Goal: Task Accomplishment & Management: Manage account settings

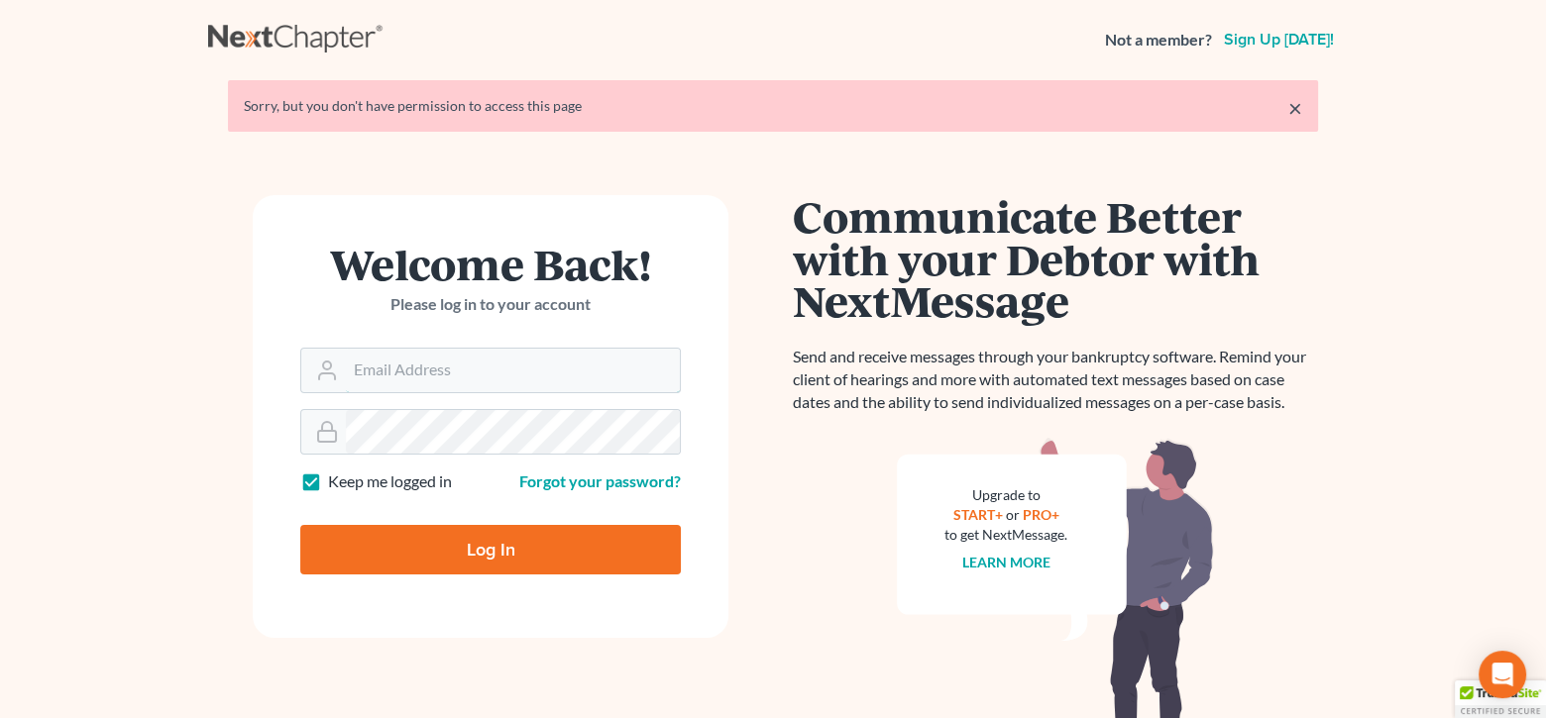
type input "[EMAIL_ADDRESS][DOMAIN_NAME]"
click at [554, 561] on input "Log In" at bounding box center [490, 550] width 381 height 50
type input "Thinking..."
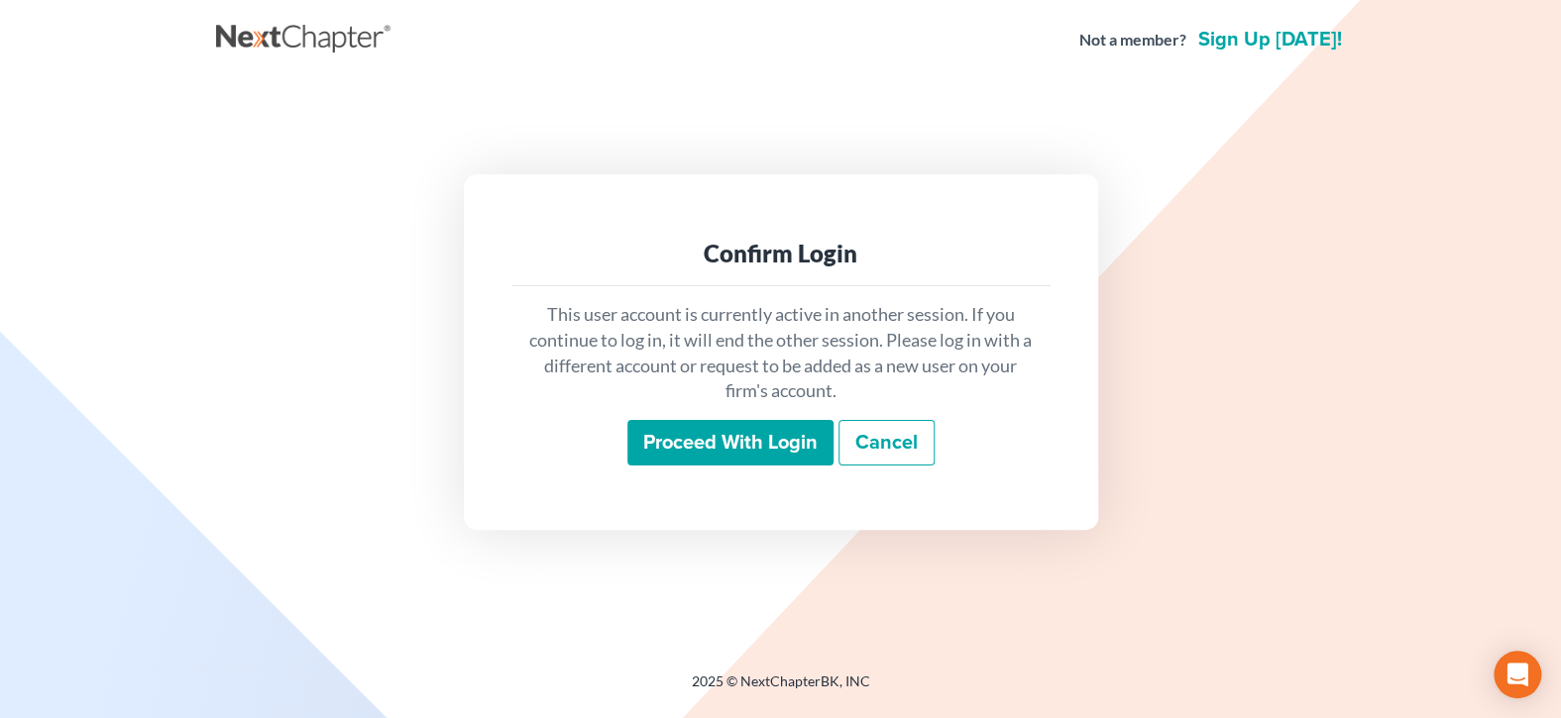
click at [658, 434] on input "Proceed with login" at bounding box center [730, 443] width 206 height 46
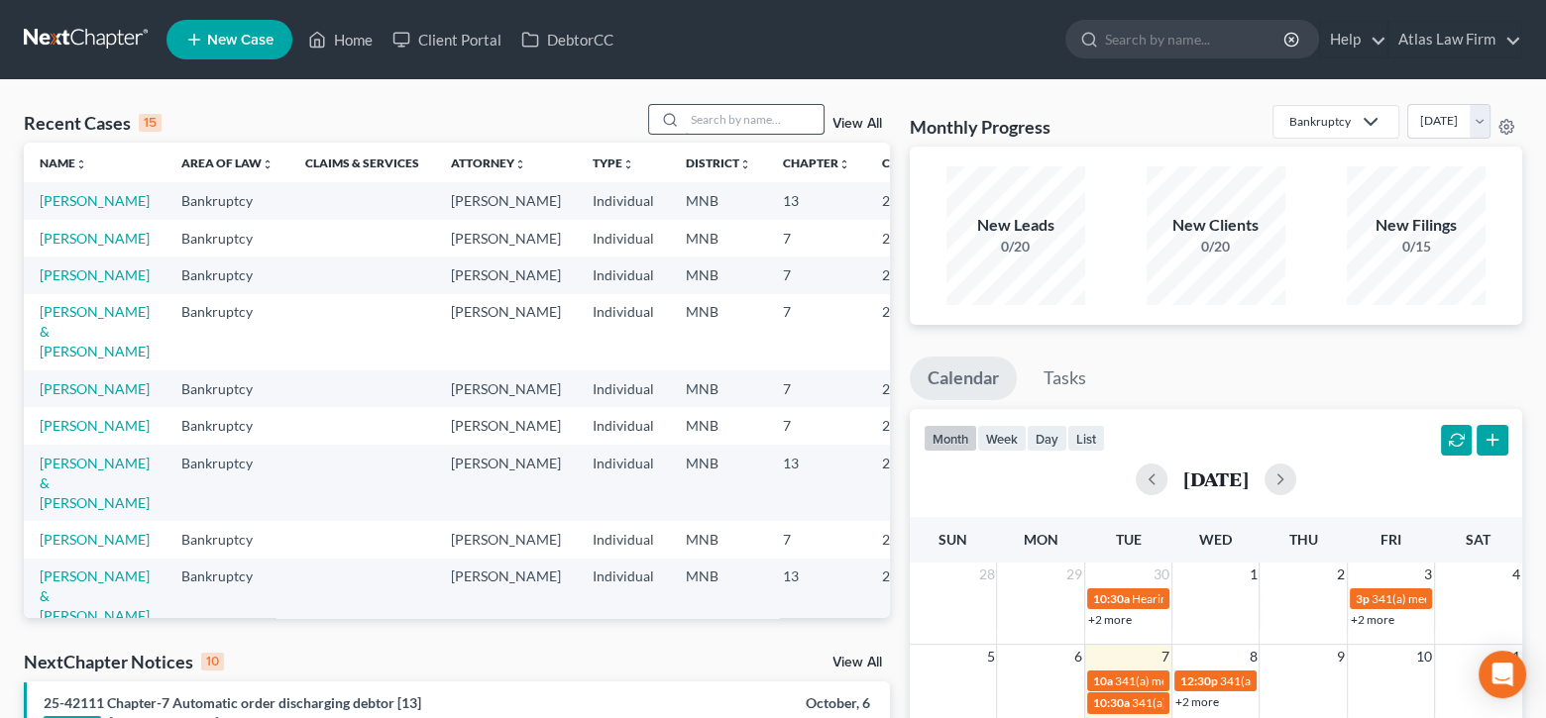
click at [804, 111] on input "search" at bounding box center [754, 119] width 139 height 29
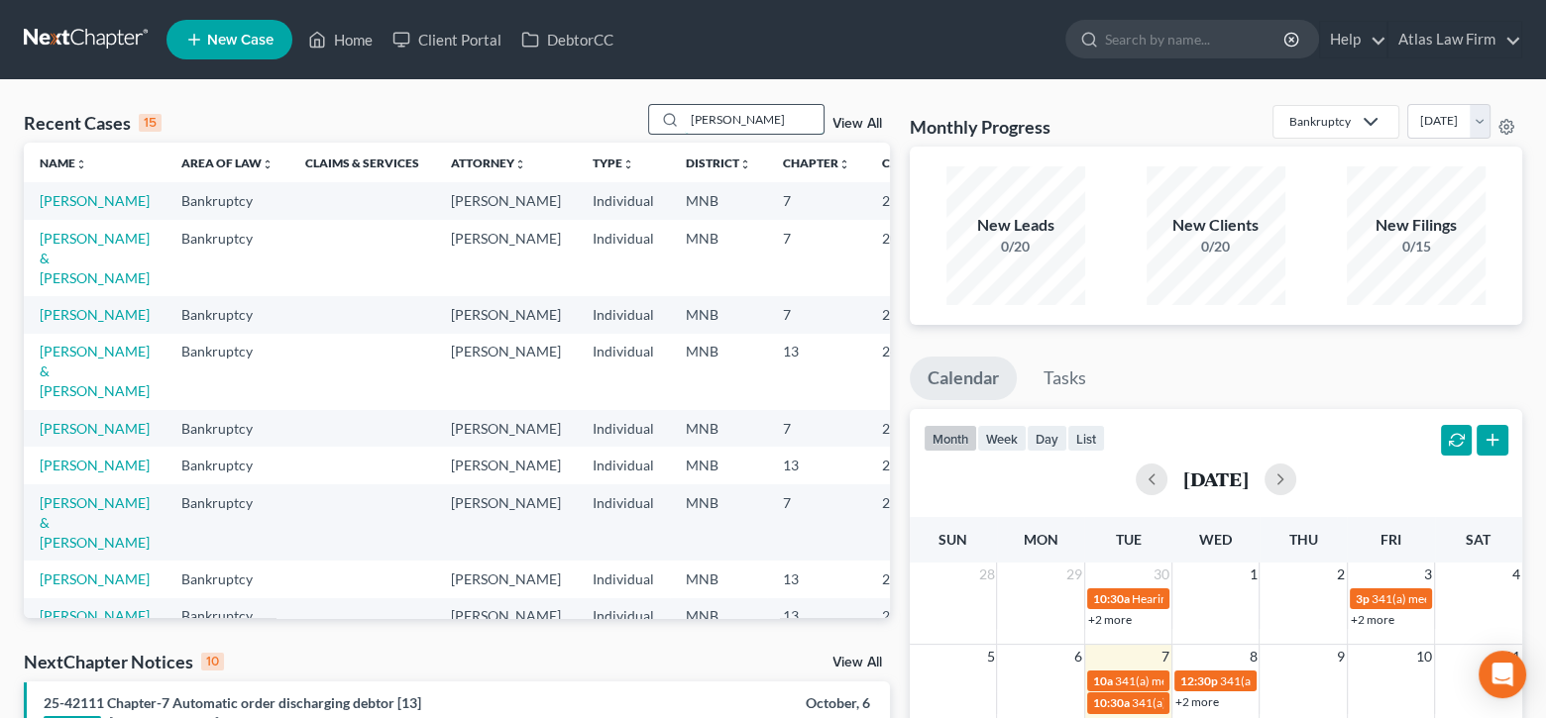
type input "boykin"
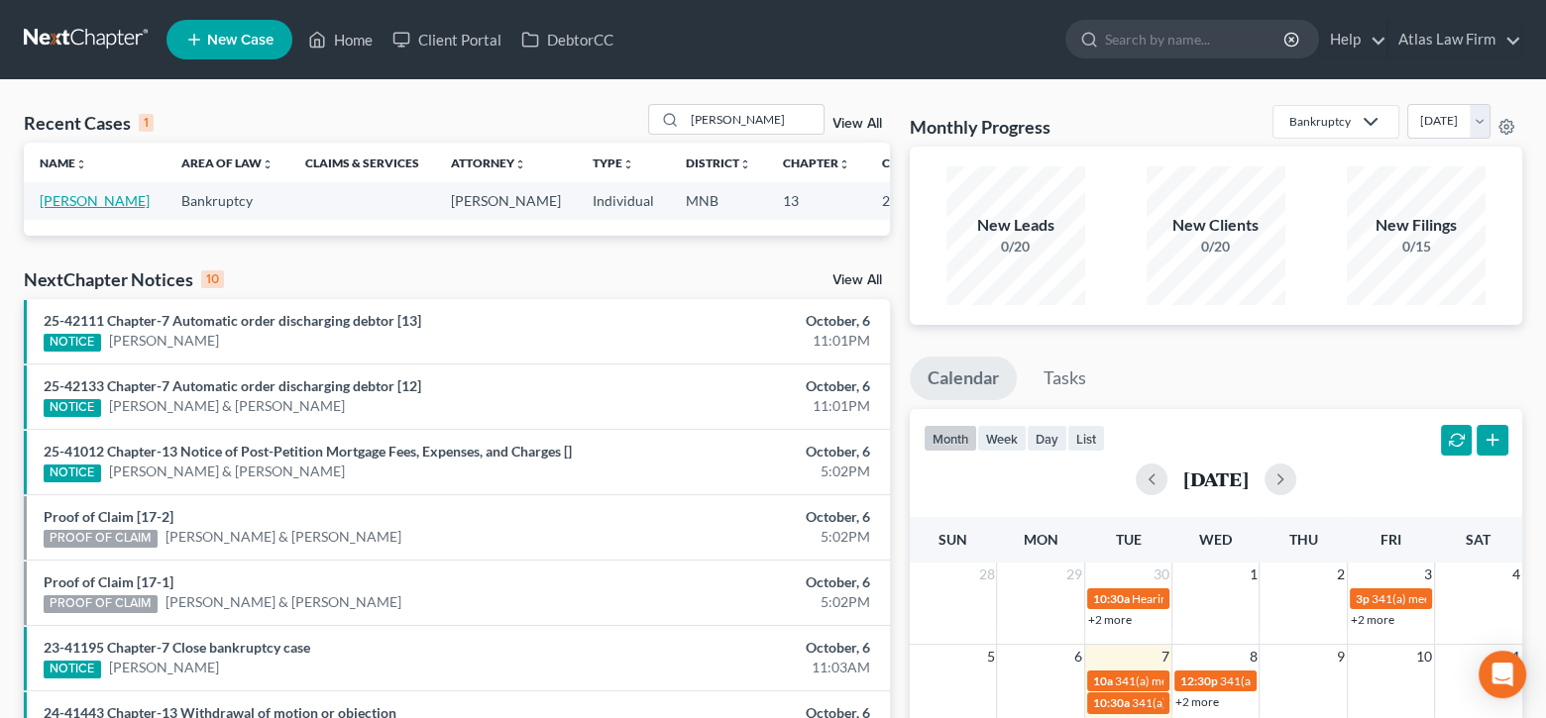
click at [58, 202] on link "Boykin, Louis" at bounding box center [95, 200] width 110 height 17
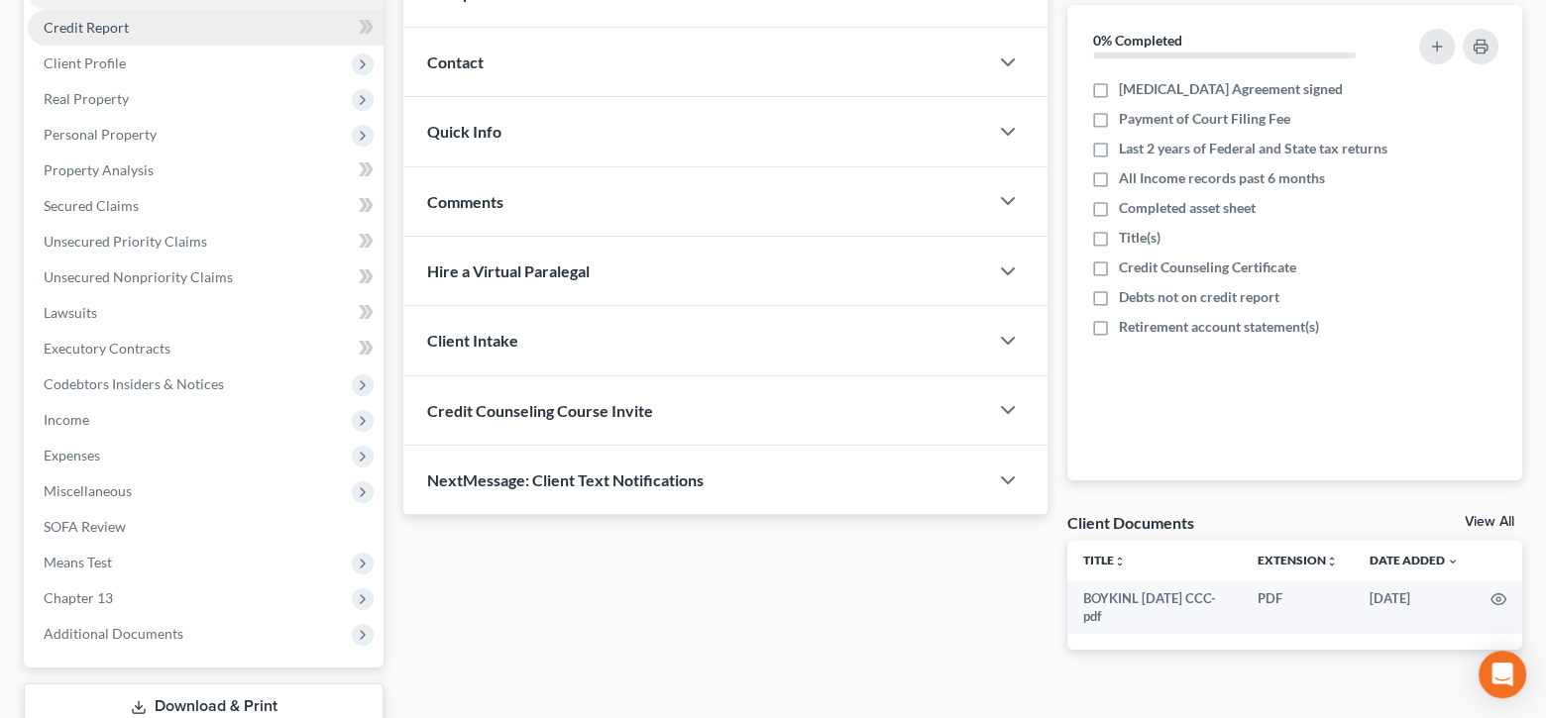
scroll to position [367, 0]
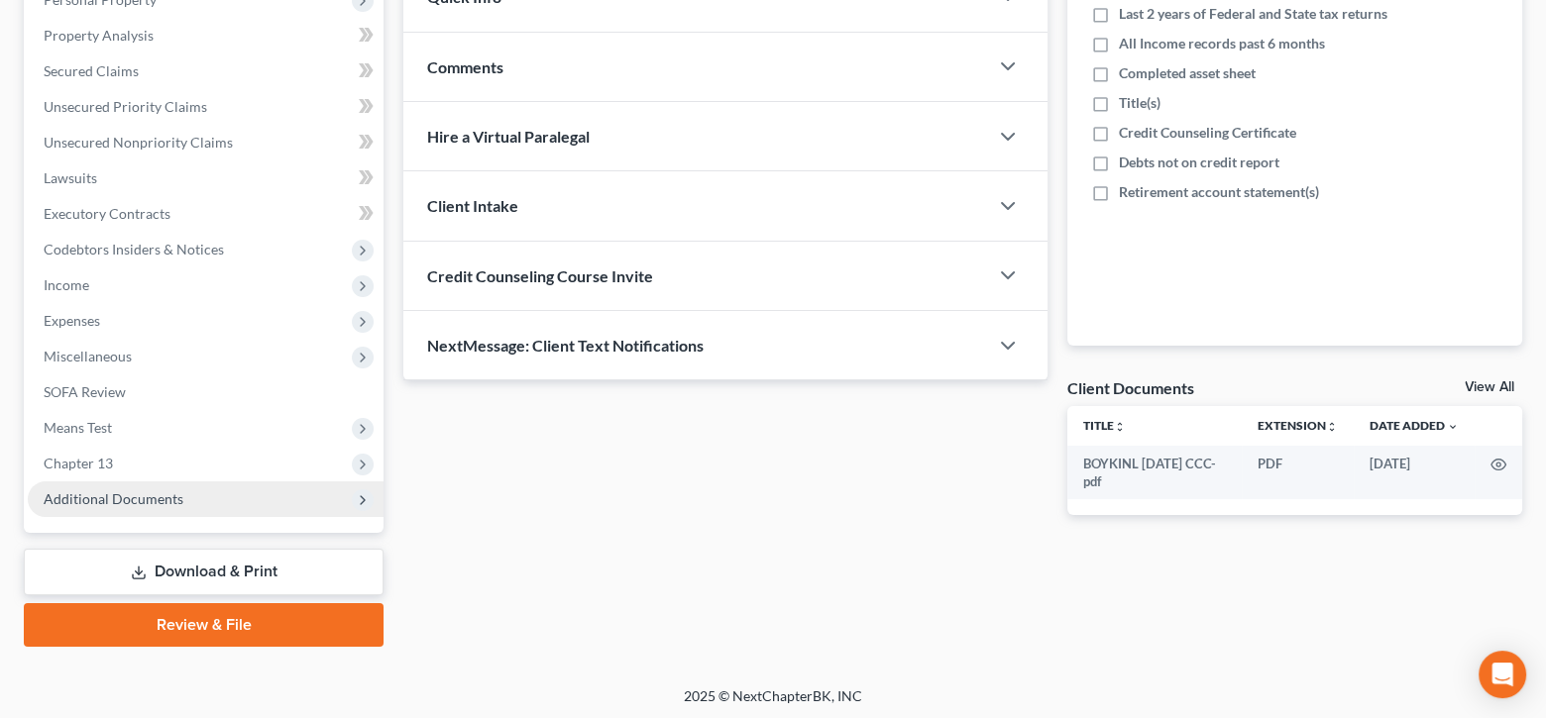
click at [121, 491] on span "Additional Documents" at bounding box center [114, 499] width 140 height 17
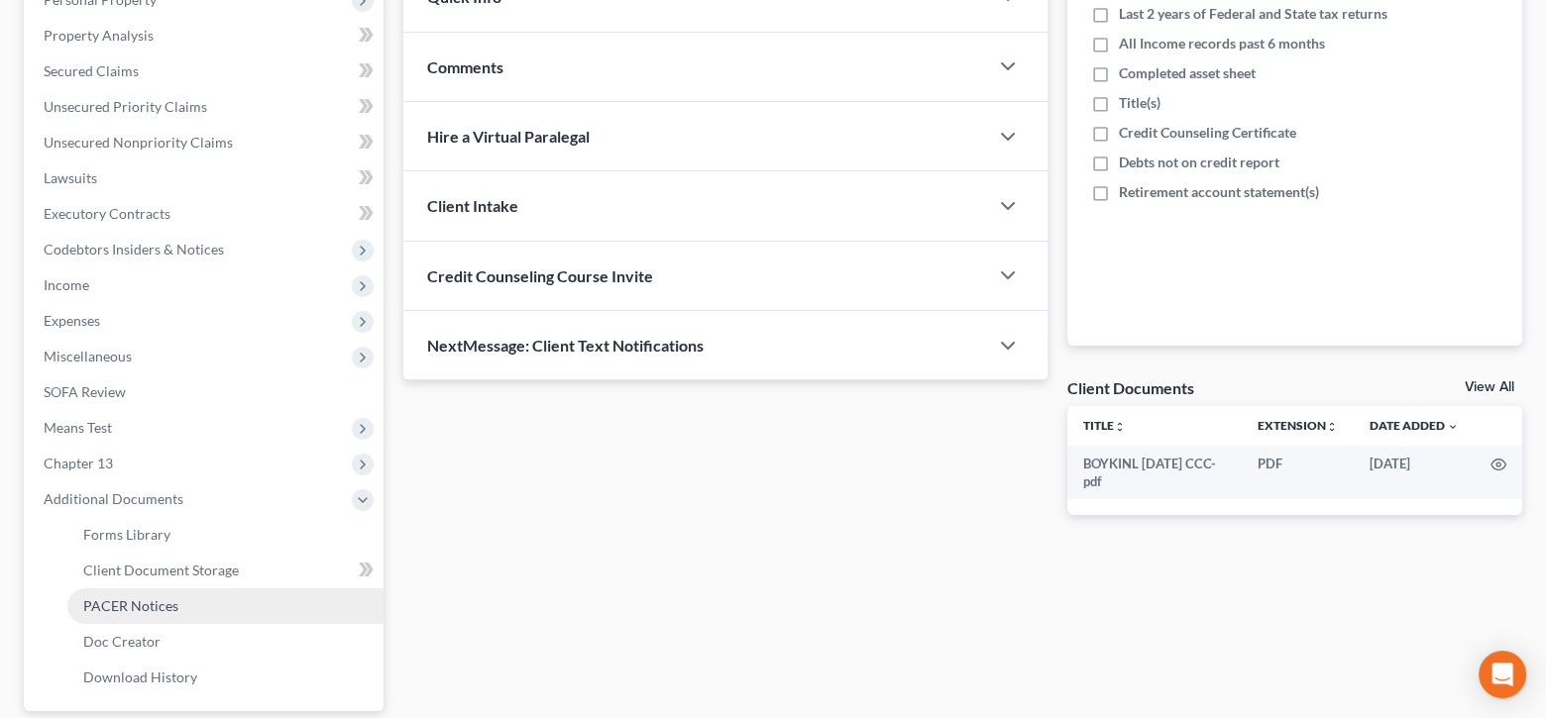
click at [139, 598] on span "PACER Notices" at bounding box center [130, 606] width 95 height 17
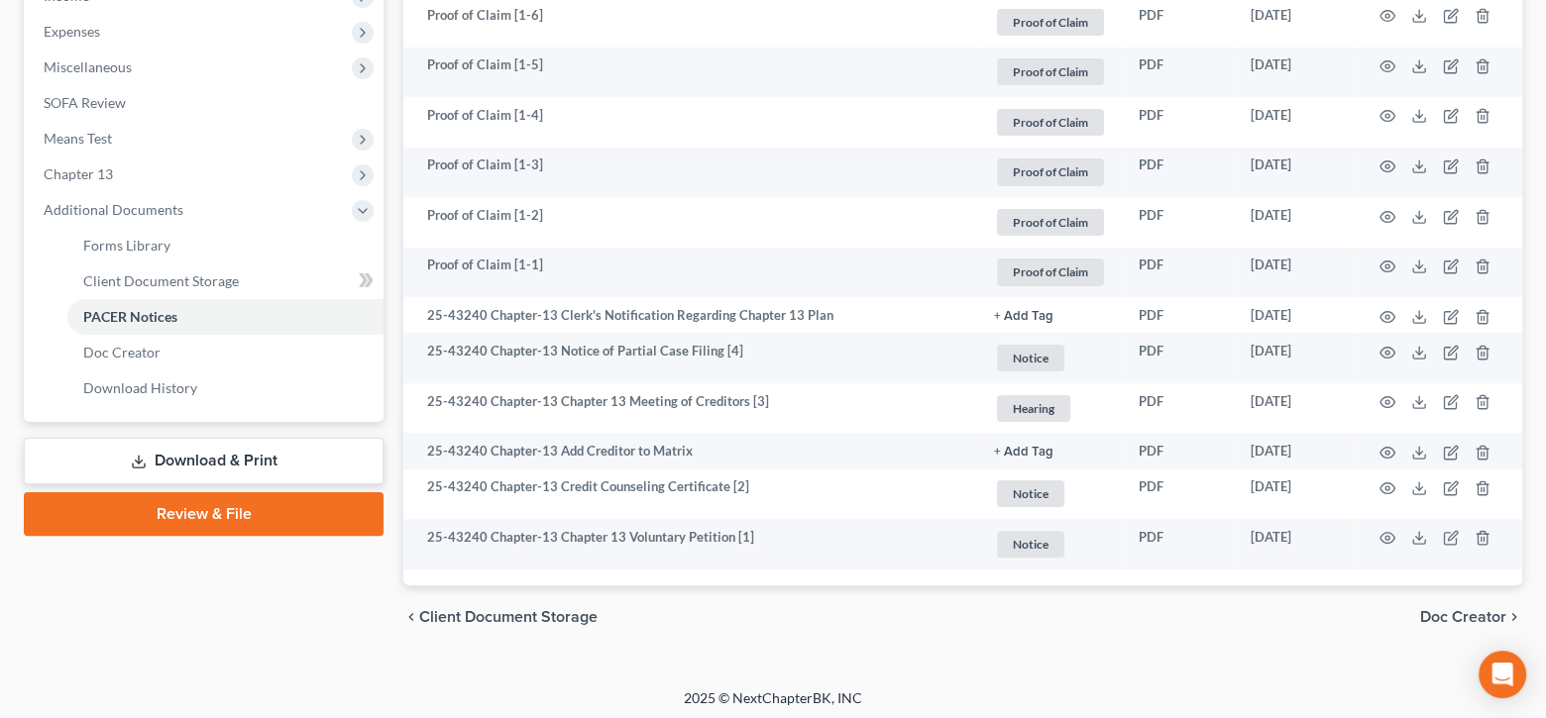
scroll to position [658, 0]
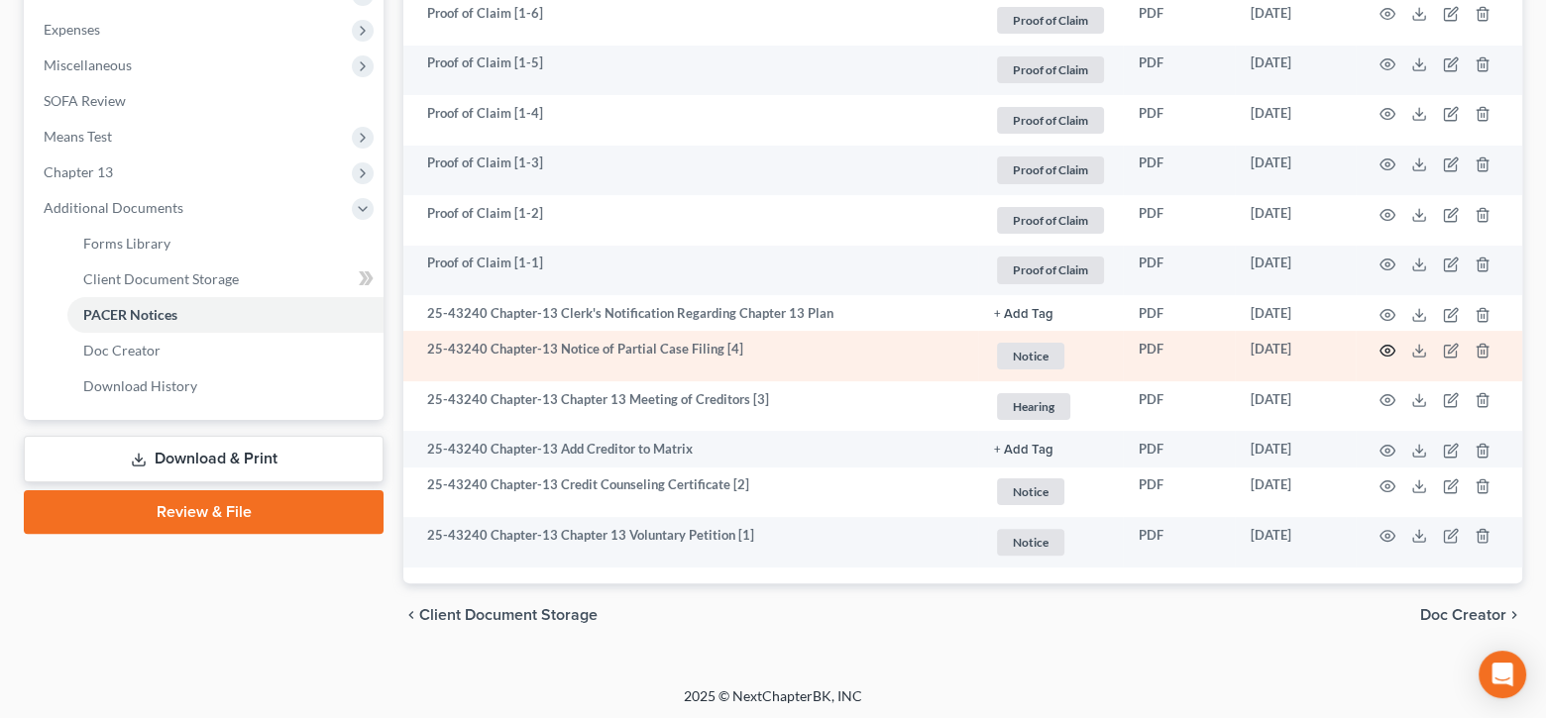
click at [1381, 351] on icon "button" at bounding box center [1387, 351] width 16 height 16
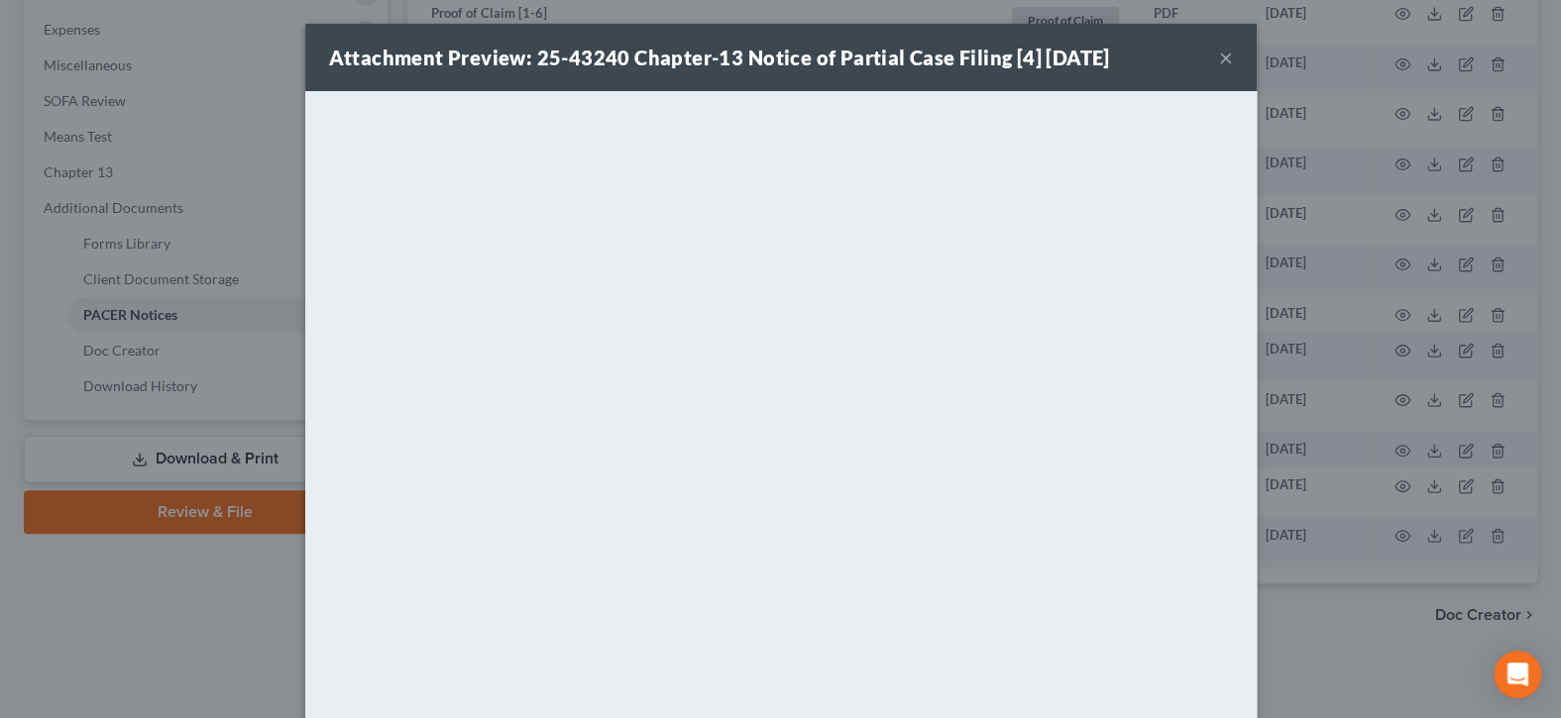
click at [1220, 64] on button "×" at bounding box center [1226, 58] width 14 height 24
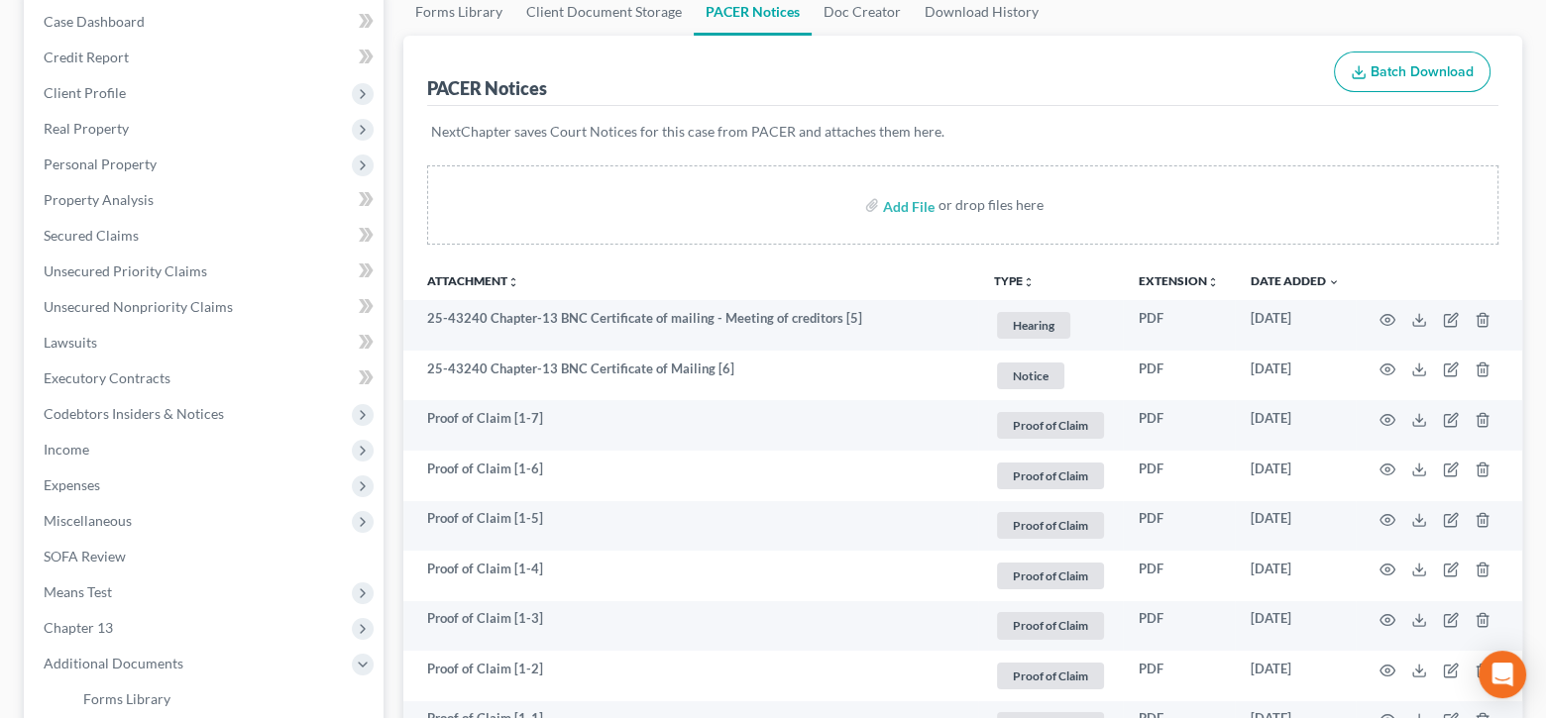
scroll to position [63, 0]
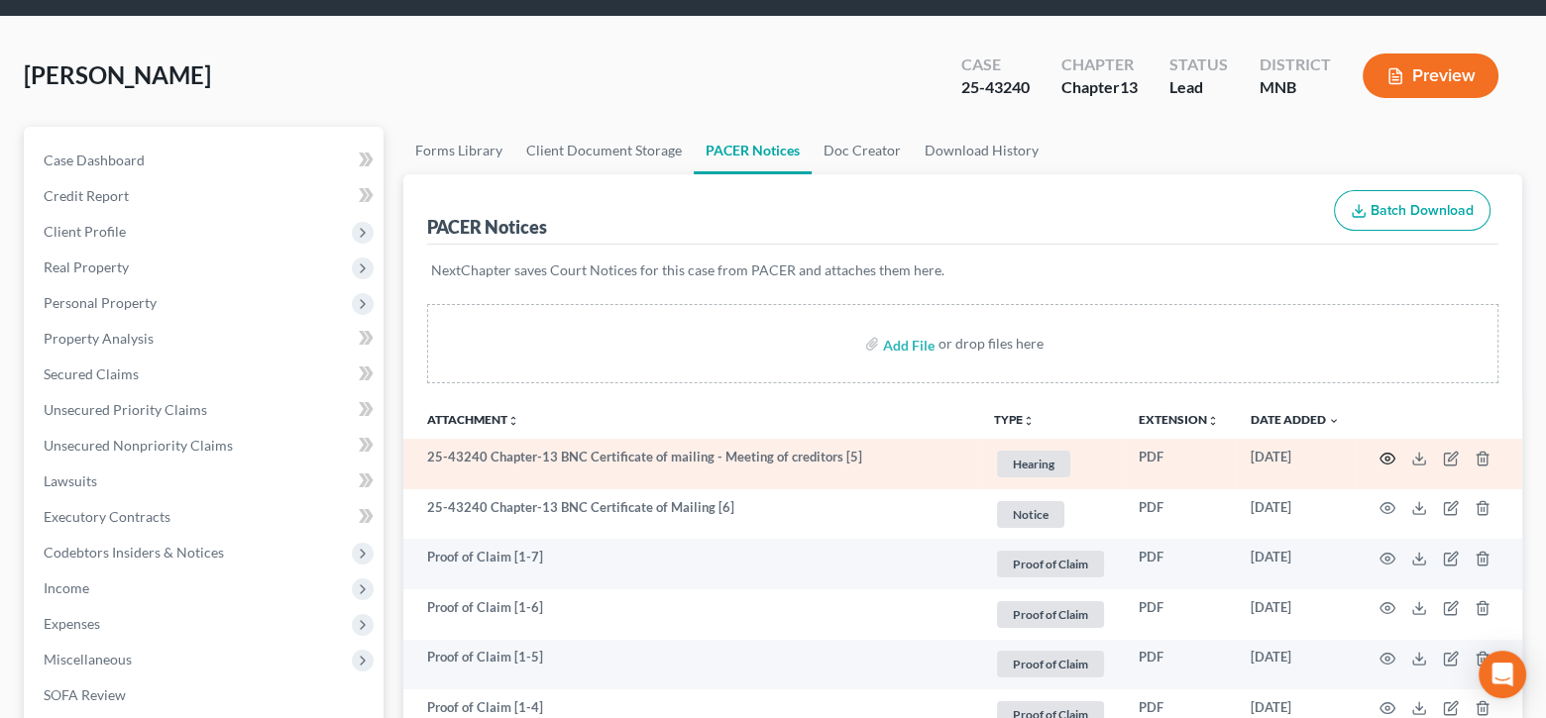
click at [1386, 452] on icon "button" at bounding box center [1387, 459] width 16 height 16
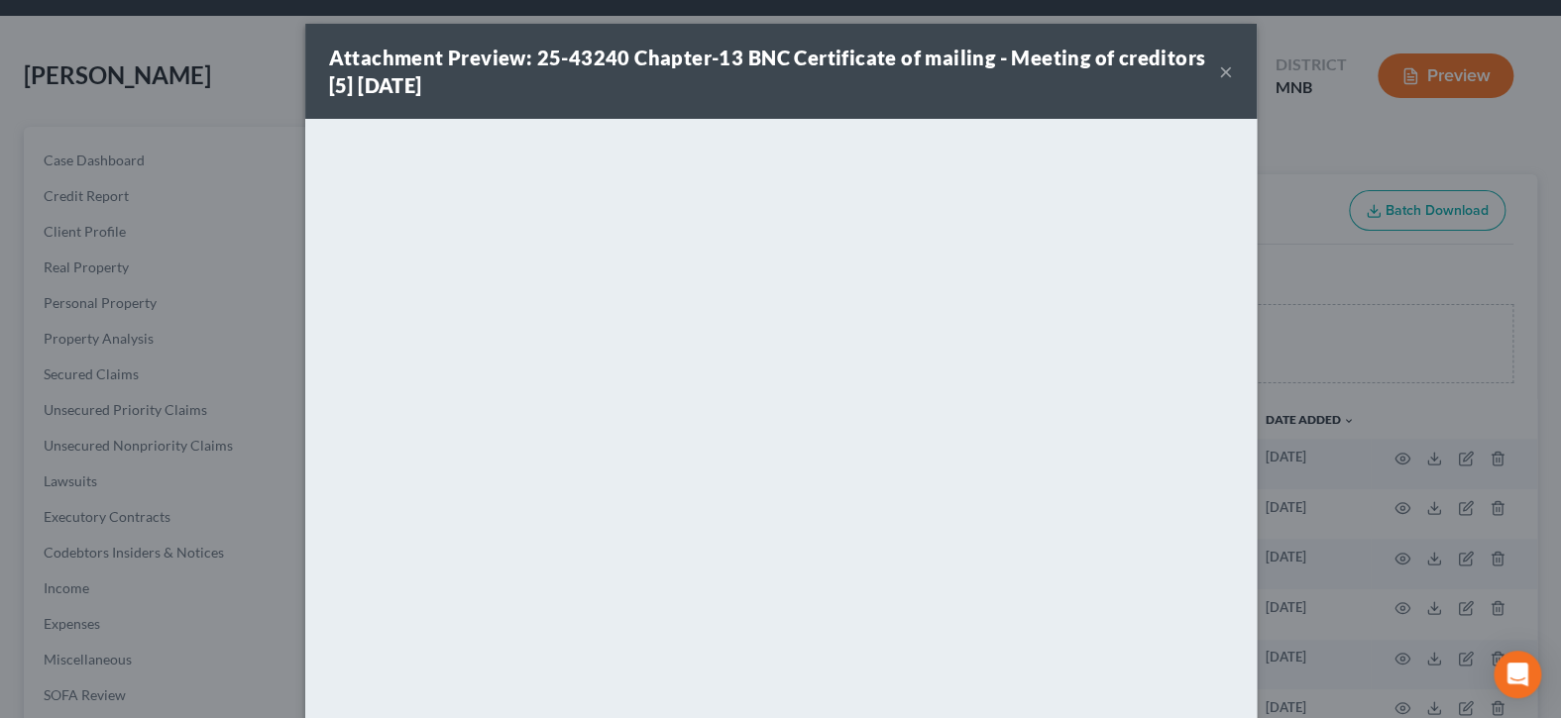
click at [1219, 73] on button "×" at bounding box center [1226, 71] width 14 height 24
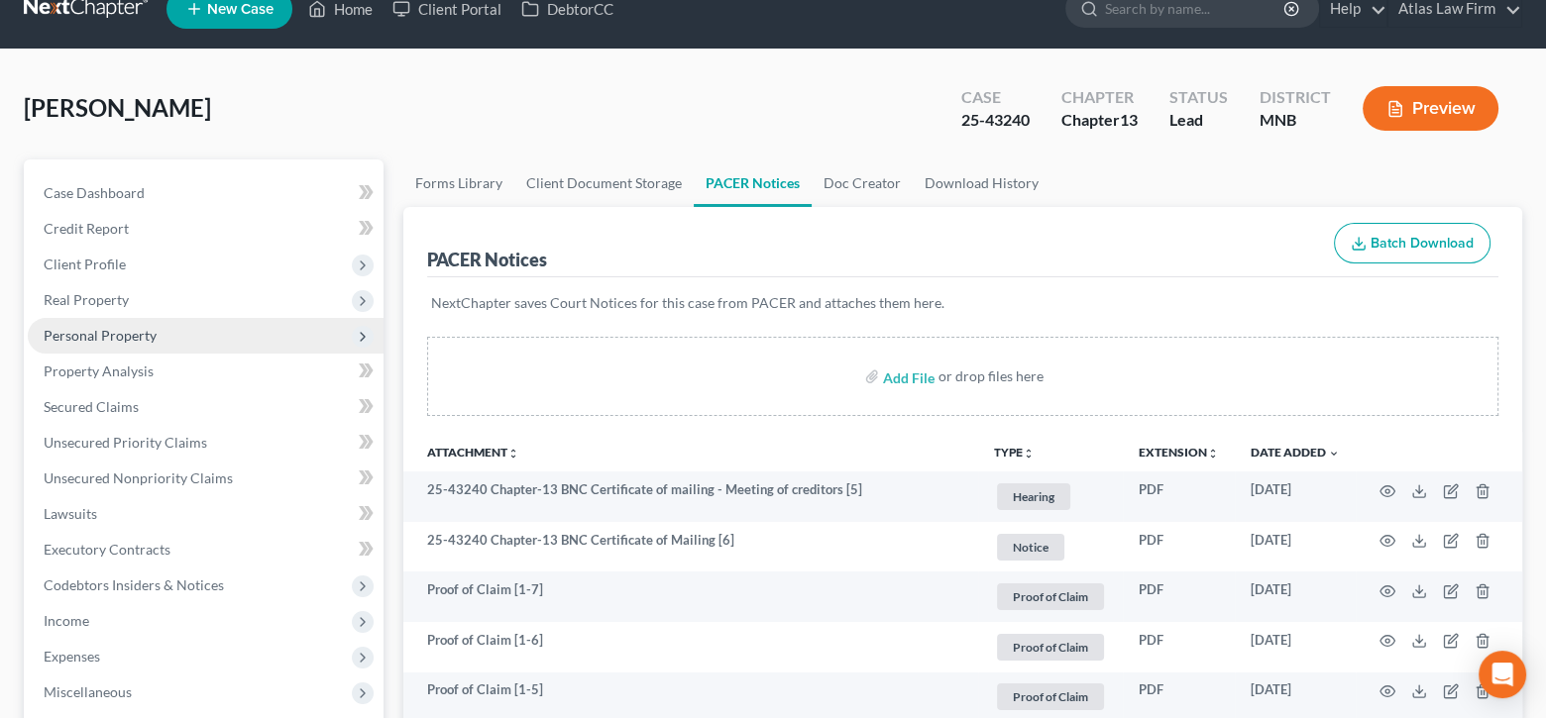
scroll to position [0, 0]
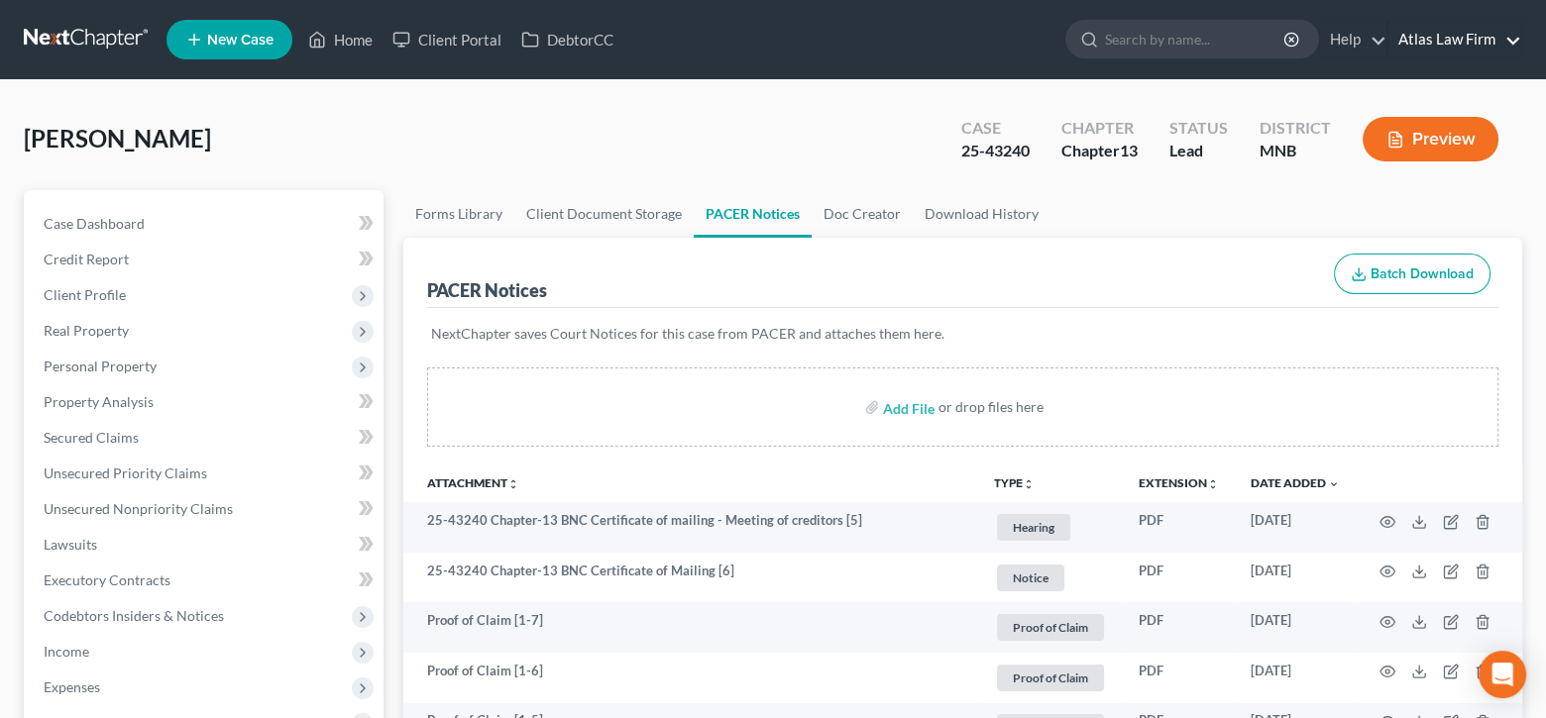
click at [1438, 44] on link "Atlas Law Firm" at bounding box center [1454, 40] width 133 height 36
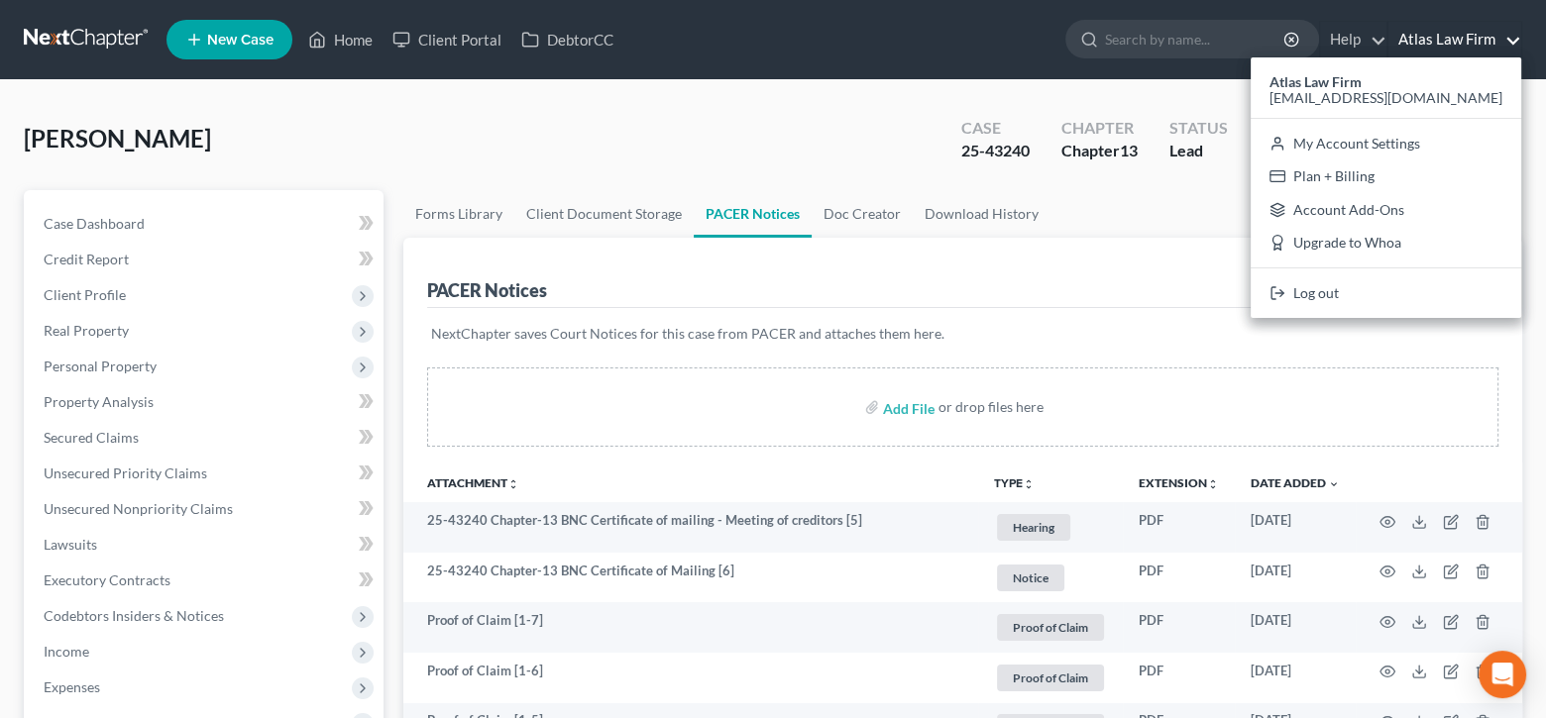
click at [1262, 87] on div "Boykin, Louis Upgraded Case 25-43240 Chapter Chapter 13 Status Lead District MN…" at bounding box center [773, 712] width 1546 height 1264
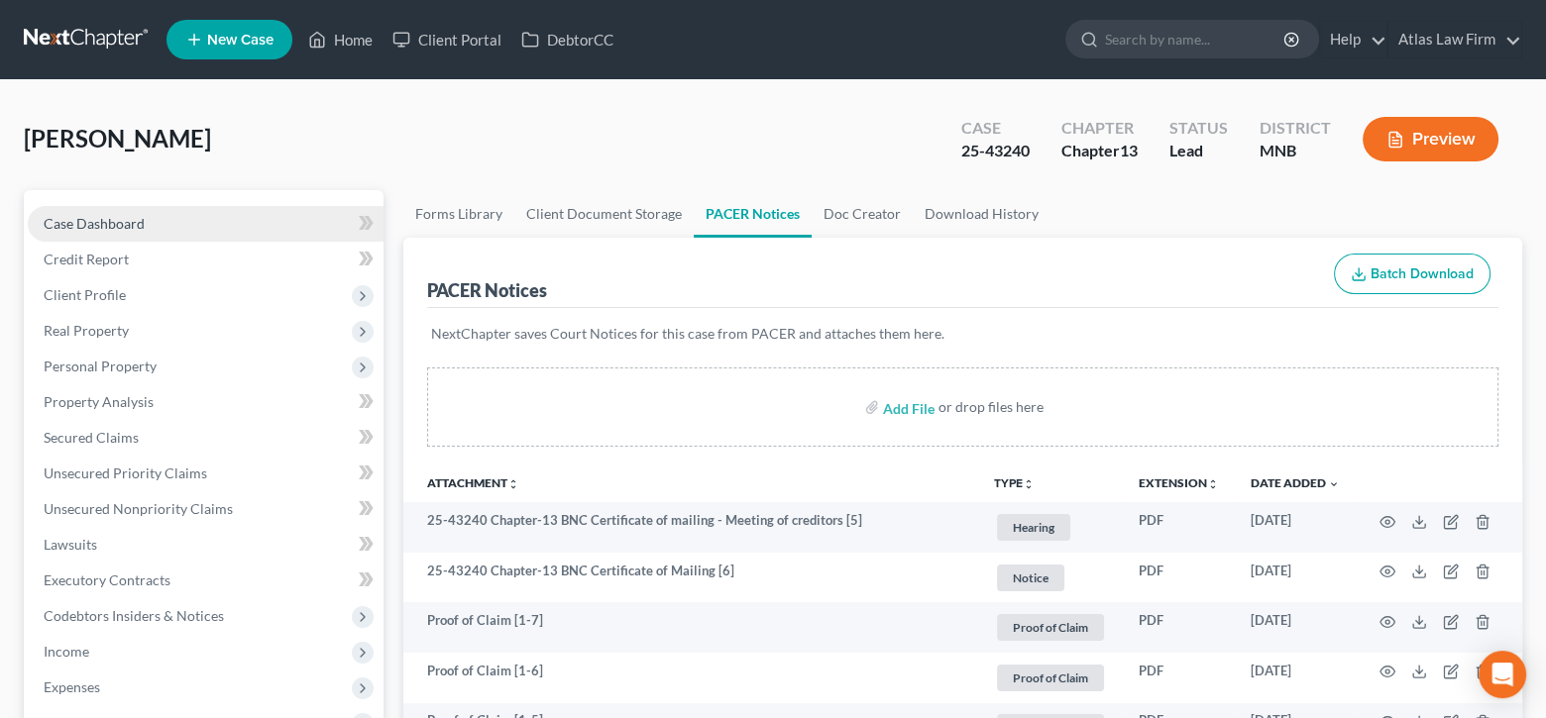
click at [165, 217] on link "Case Dashboard" at bounding box center [206, 224] width 356 height 36
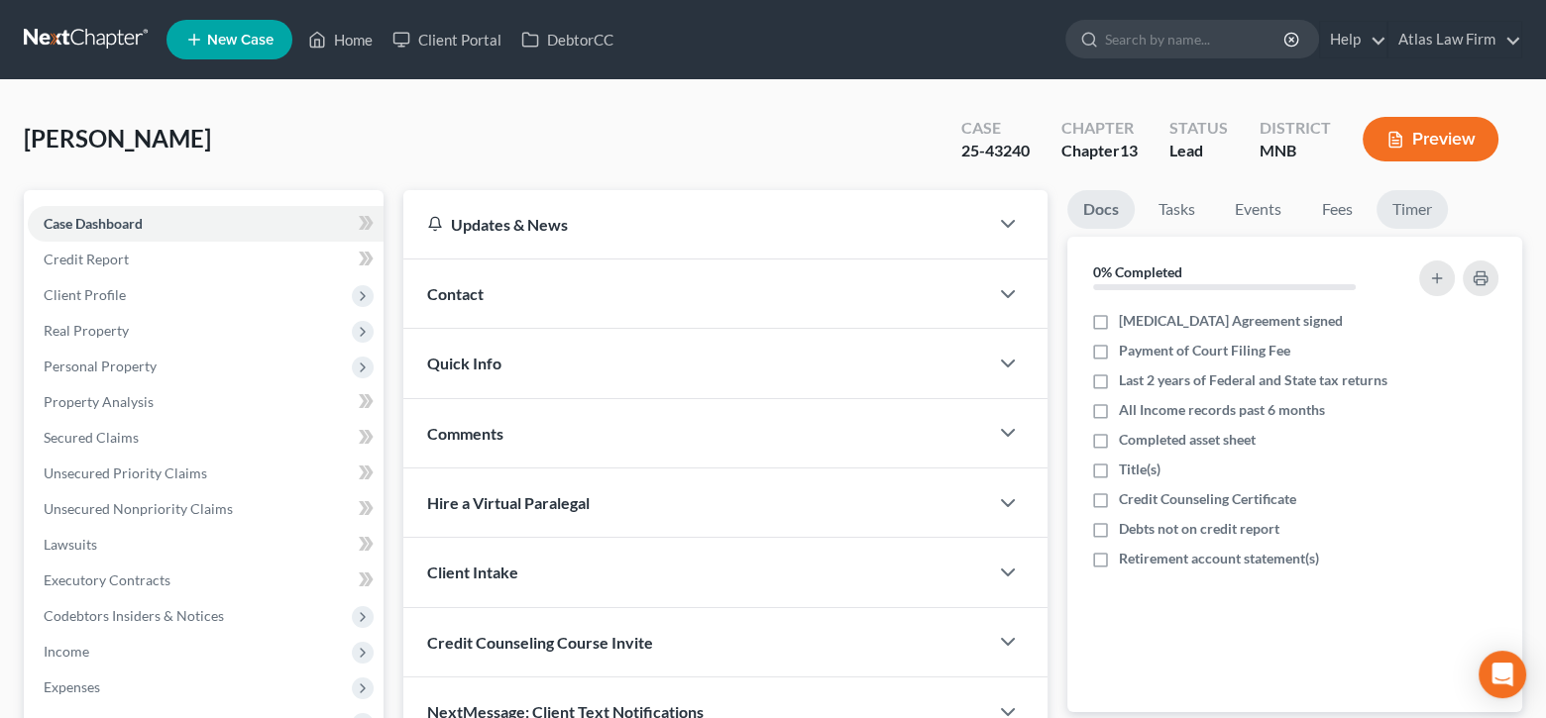
click at [1415, 212] on link "Timer" at bounding box center [1411, 209] width 71 height 39
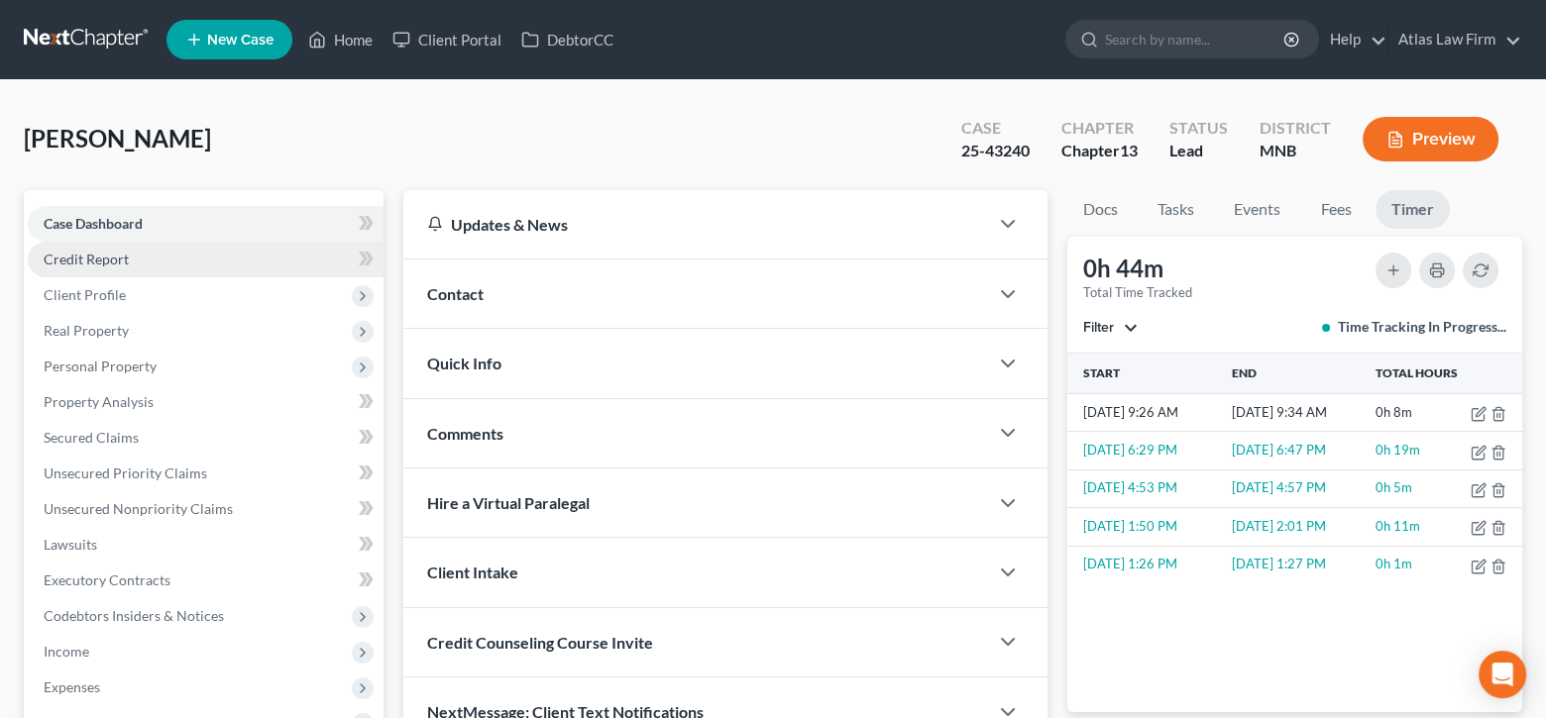
click at [145, 256] on link "Credit Report" at bounding box center [206, 260] width 356 height 36
